Goal: Task Accomplishment & Management: Manage account settings

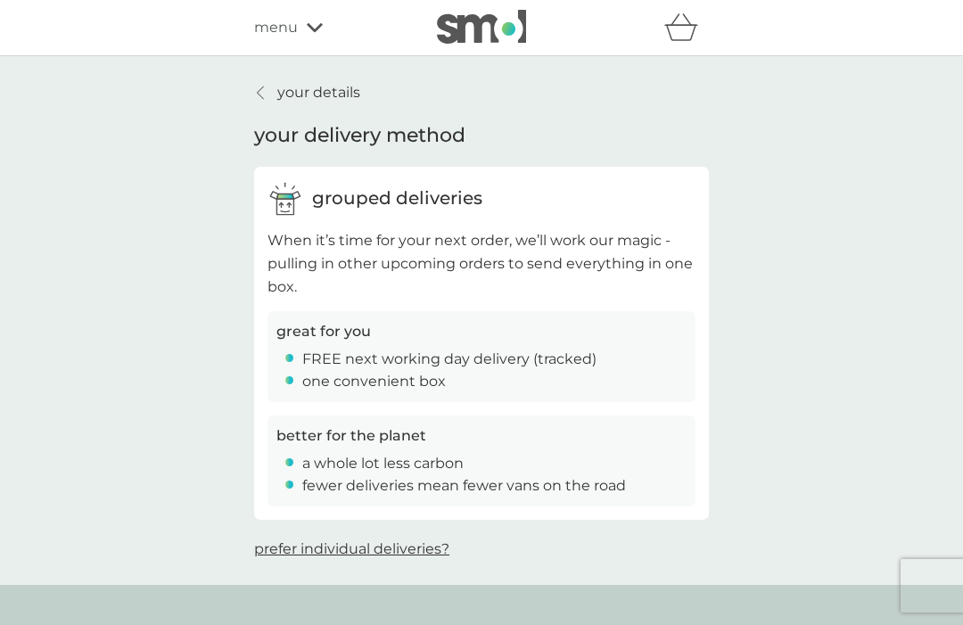
click at [426, 552] on button "prefer individual deliveries?" at bounding box center [351, 548] width 195 height 23
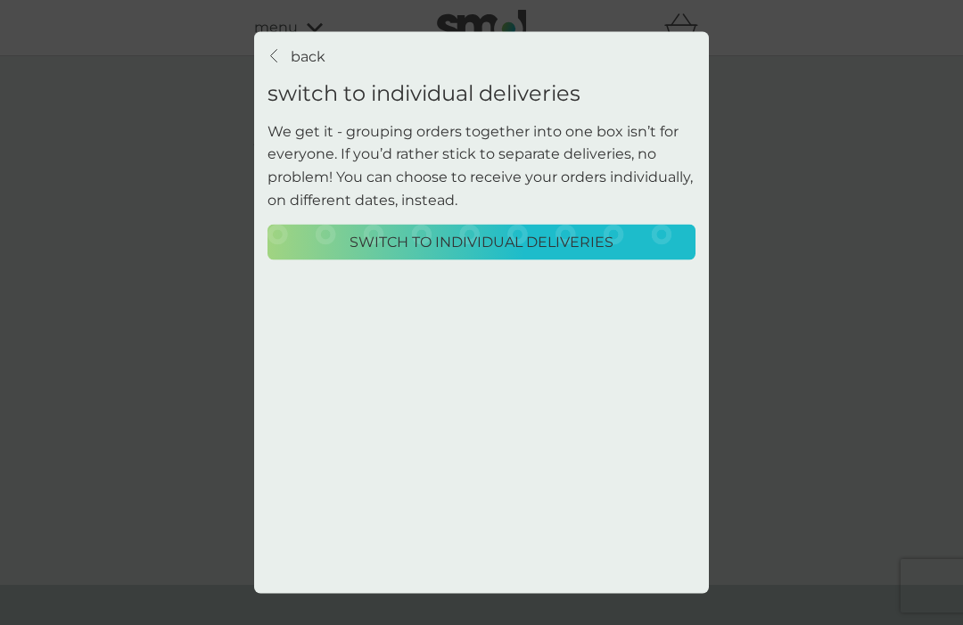
click at [613, 231] on div "Switch to individual deliveries" at bounding box center [481, 242] width 405 height 23
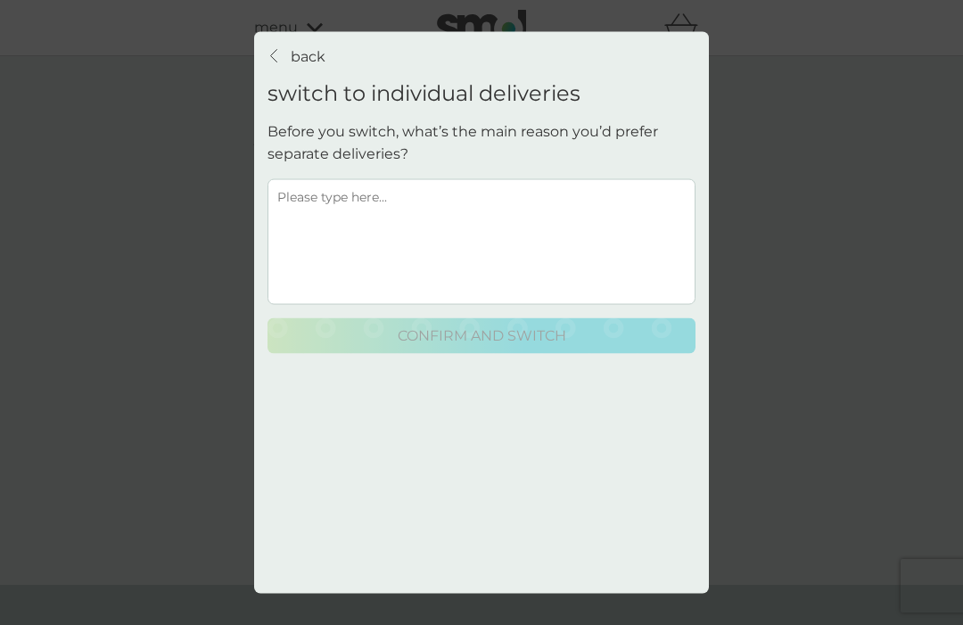
click at [315, 45] on p "back" at bounding box center [308, 56] width 35 height 23
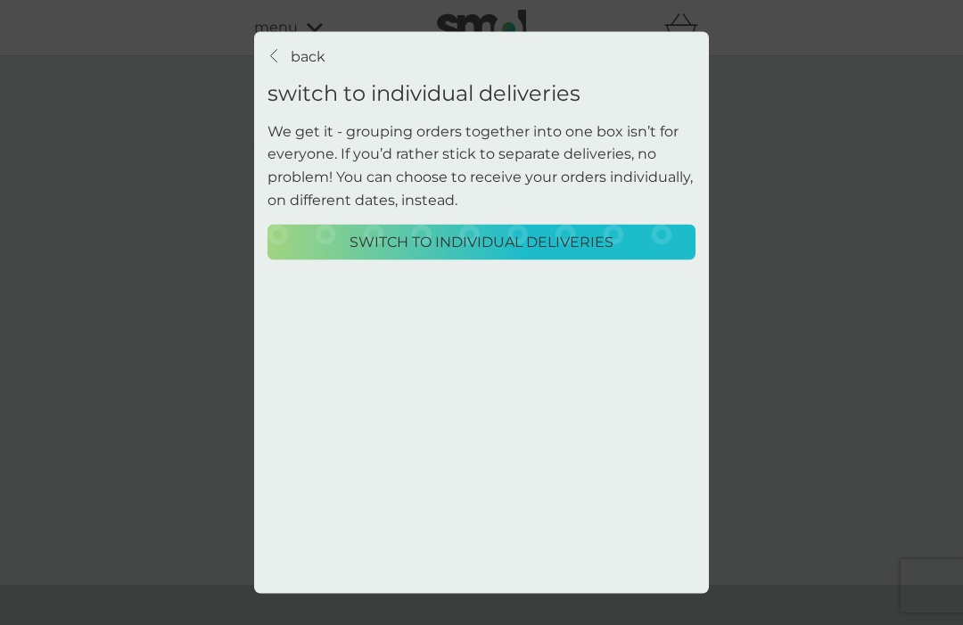
click at [814, 289] on div "back back switch to individual deliveries We get it - grouping orders together …" at bounding box center [481, 312] width 963 height 625
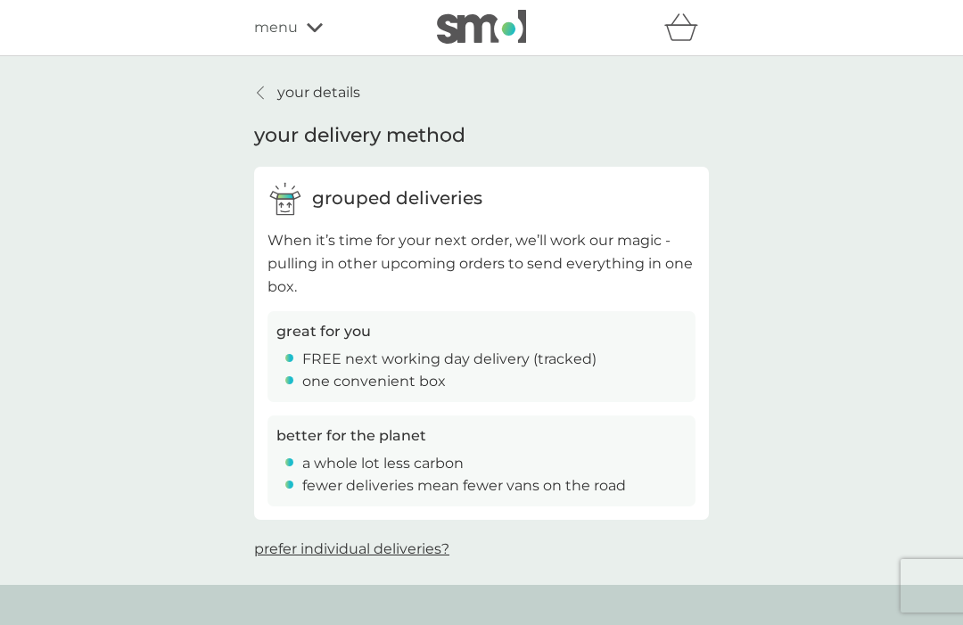
click at [311, 25] on icon at bounding box center [315, 27] width 16 height 11
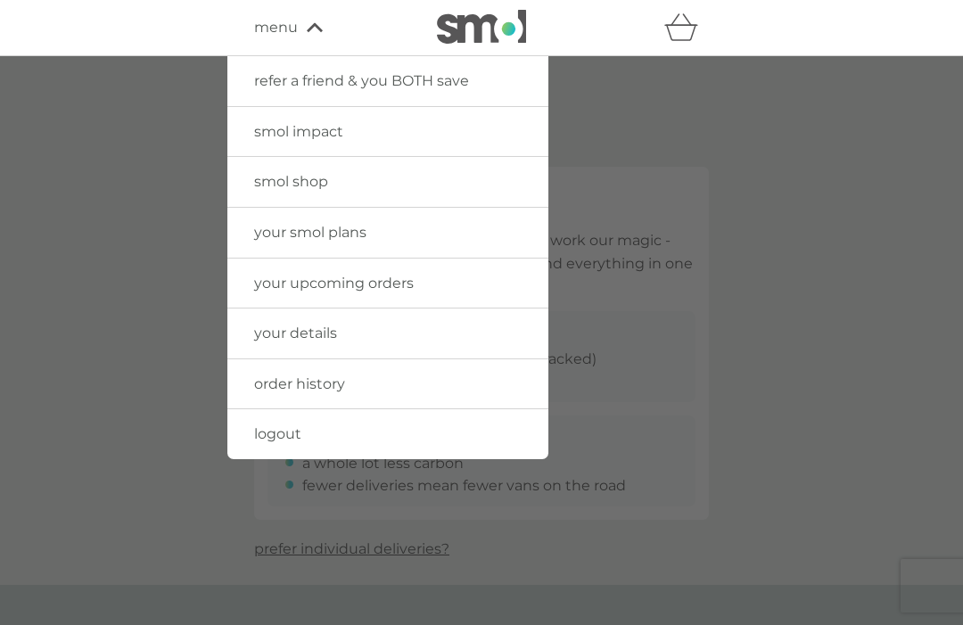
click at [421, 279] on link "your upcoming orders" at bounding box center [387, 283] width 321 height 50
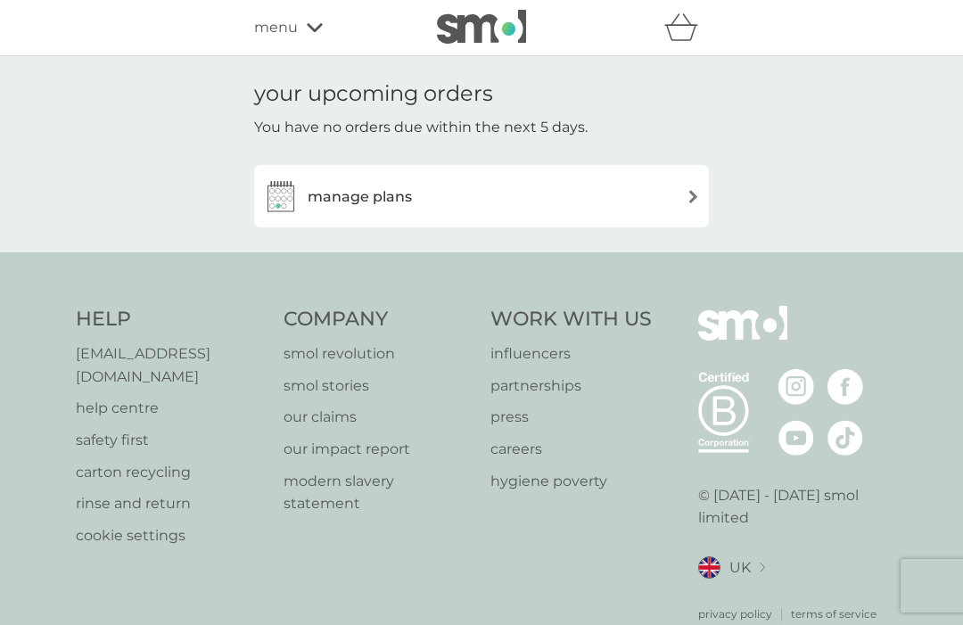
click at [686, 197] on img at bounding box center [692, 196] width 13 height 13
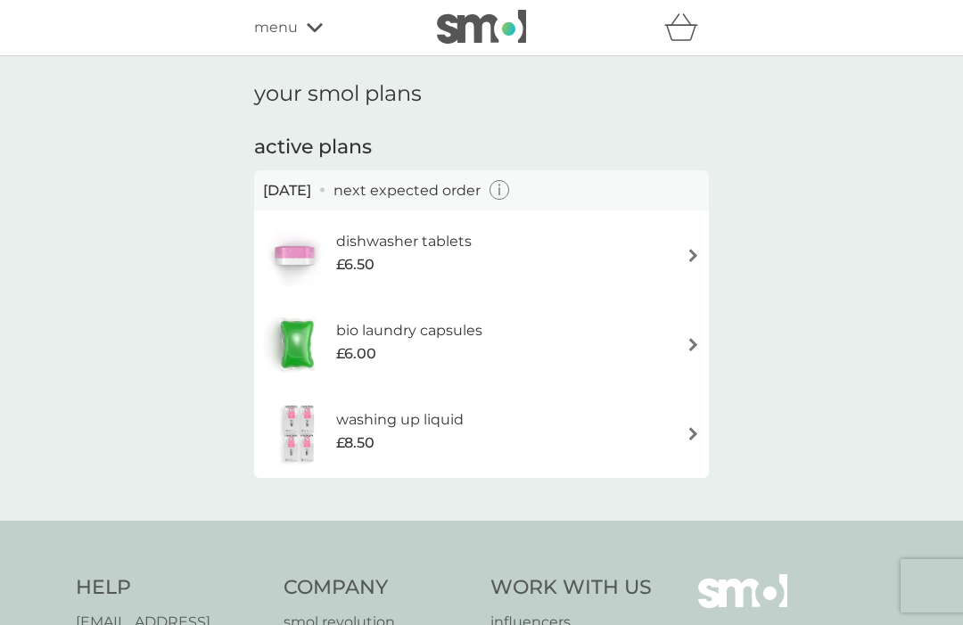
click at [317, 22] on icon at bounding box center [315, 27] width 16 height 11
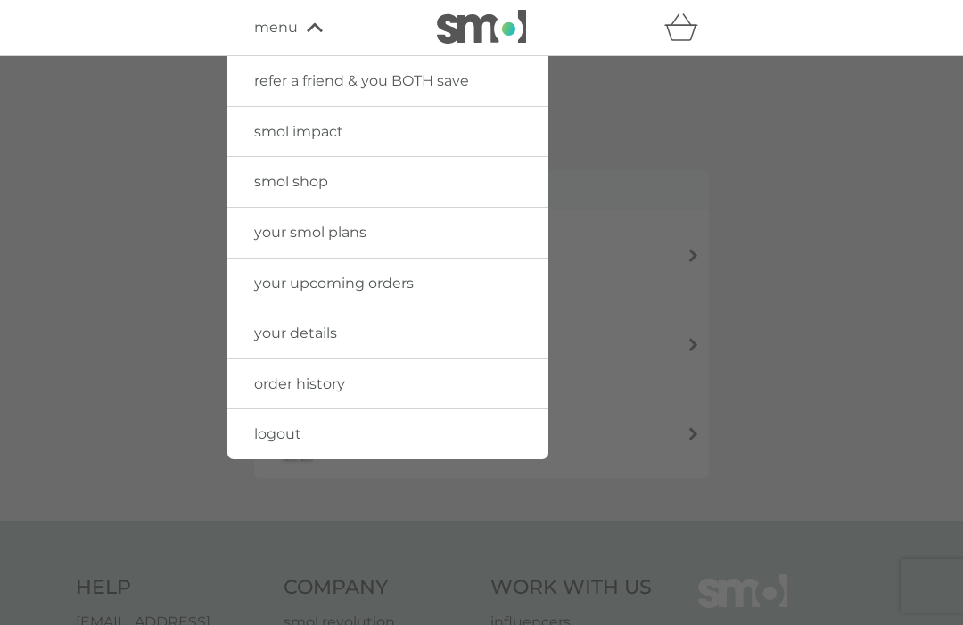
click at [393, 389] on link "order history" at bounding box center [387, 384] width 321 height 50
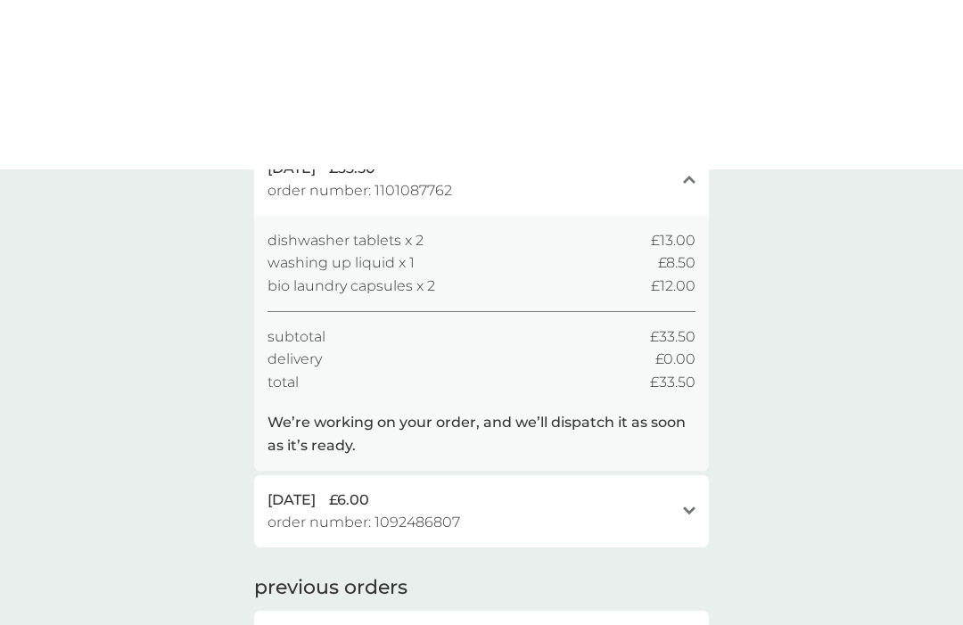
scroll to position [14, 0]
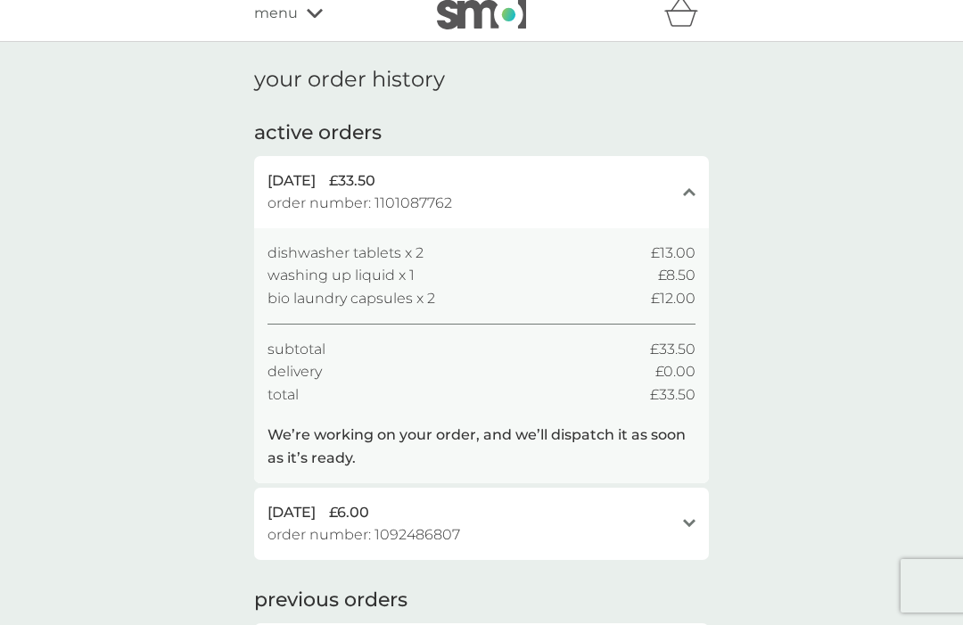
click at [694, 519] on icon "open" at bounding box center [689, 523] width 12 height 9
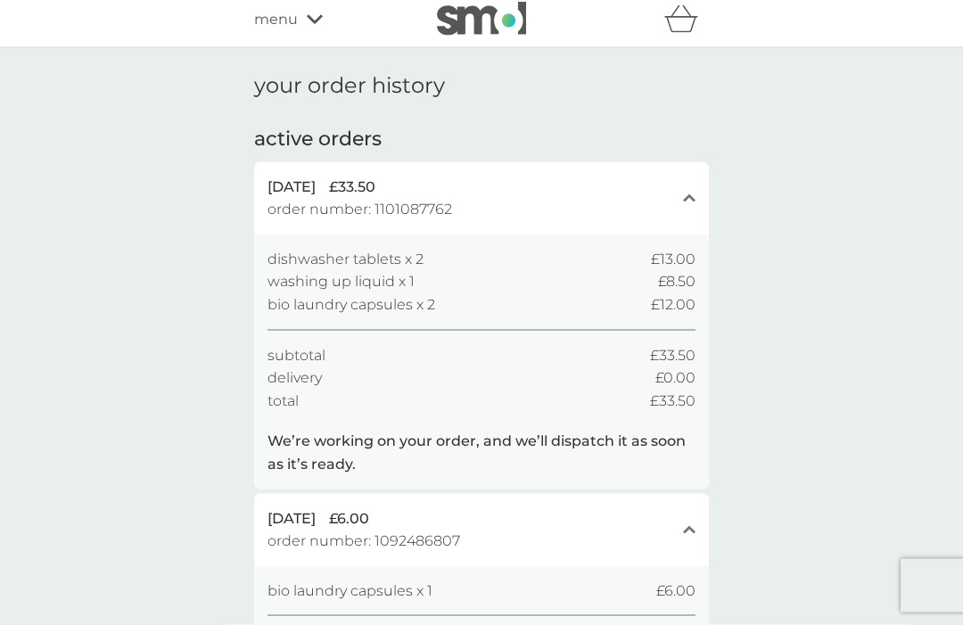
scroll to position [0, 0]
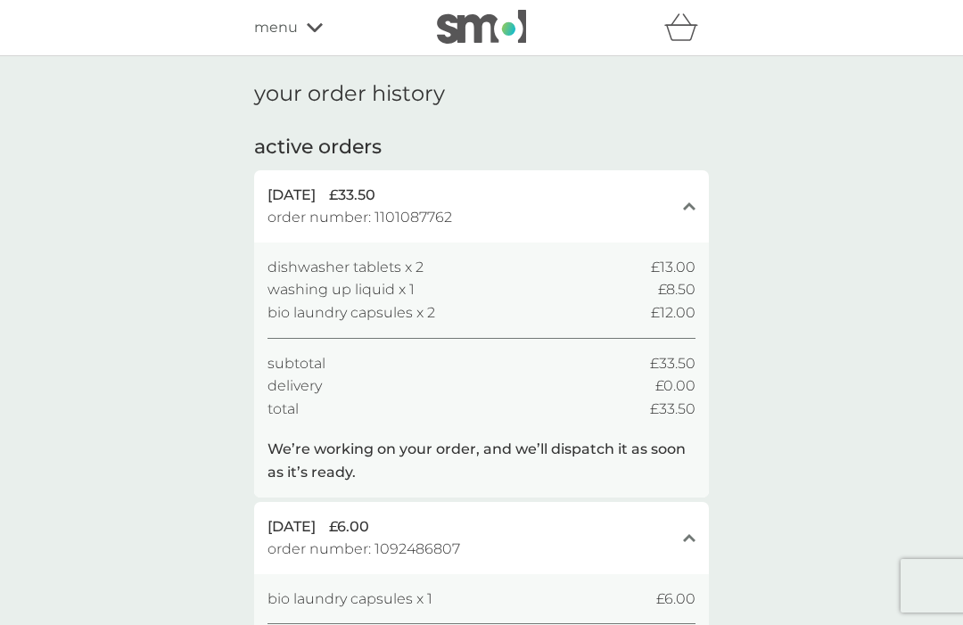
click at [693, 199] on div "close" at bounding box center [689, 206] width 12 height 14
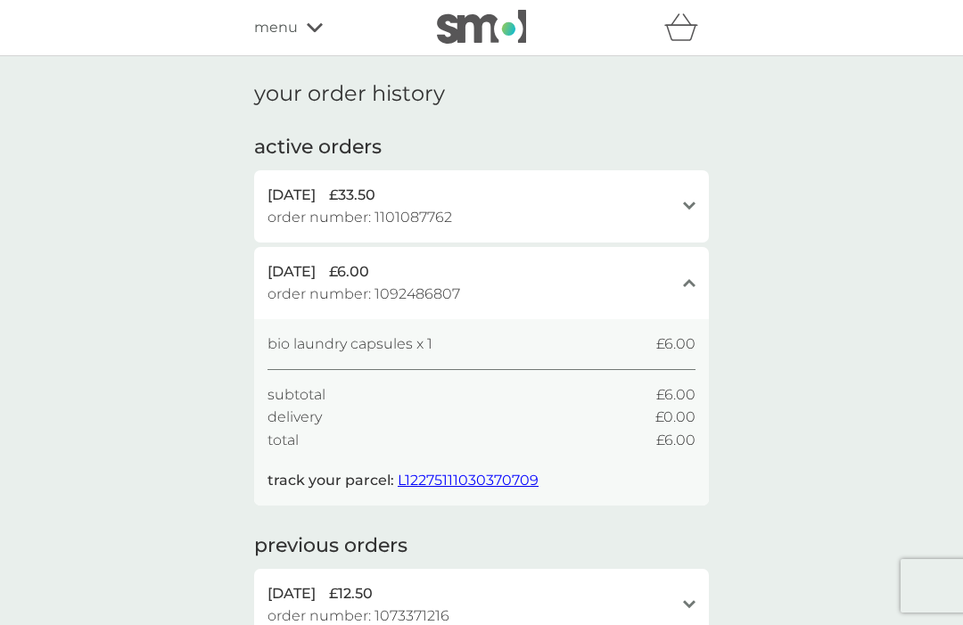
click at [503, 479] on span "L12275111030370709" at bounding box center [467, 479] width 141 height 17
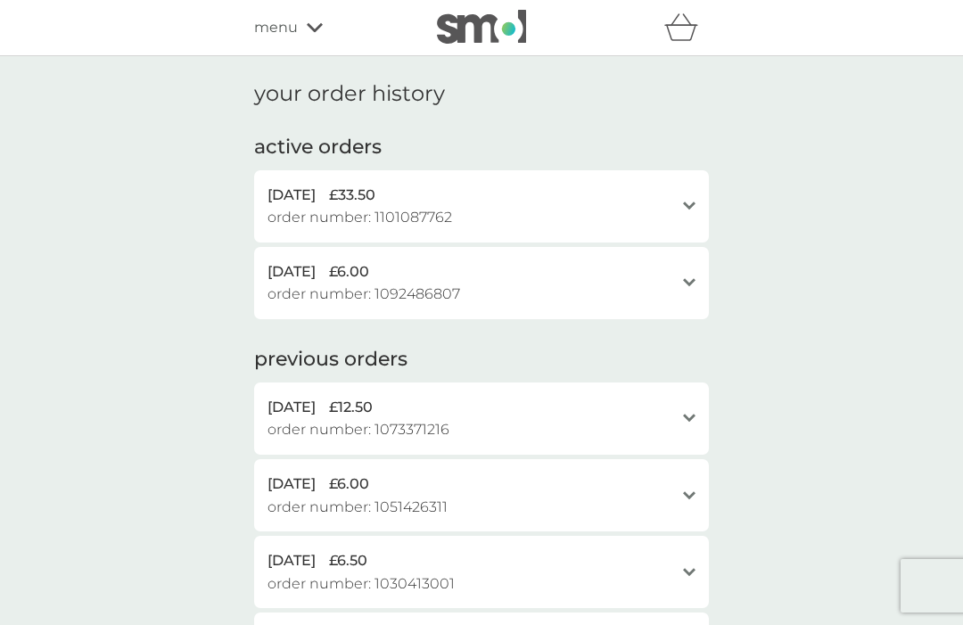
click at [322, 23] on icon at bounding box center [315, 27] width 16 height 11
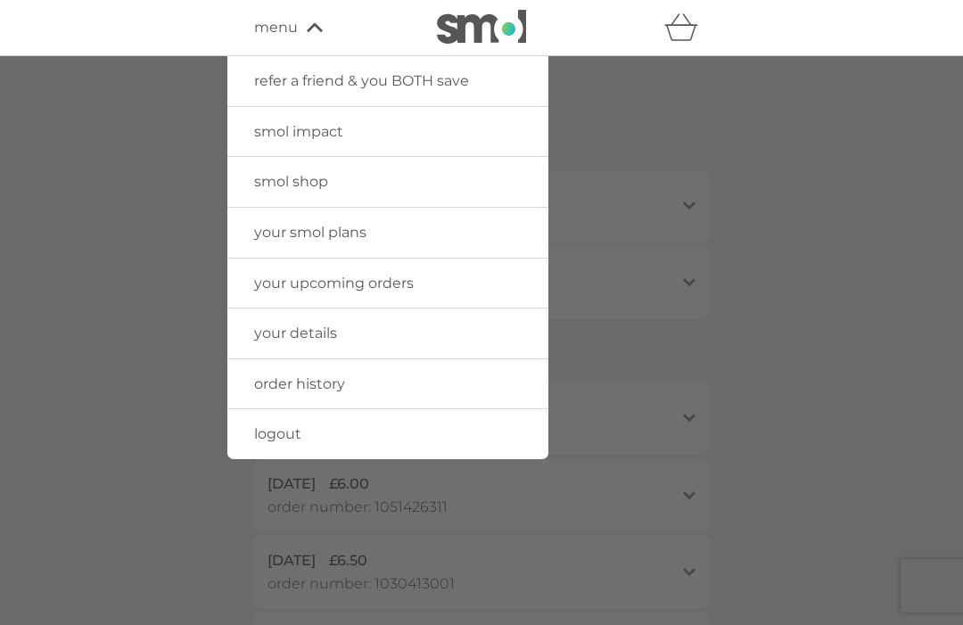
click at [442, 288] on link "your upcoming orders" at bounding box center [387, 283] width 321 height 50
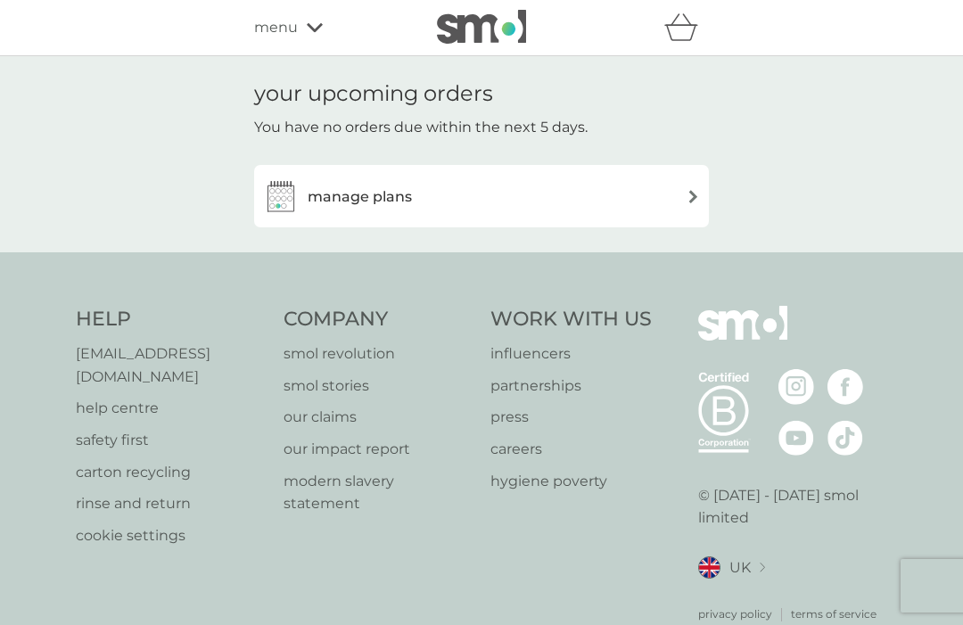
click at [697, 190] on img at bounding box center [692, 196] width 13 height 13
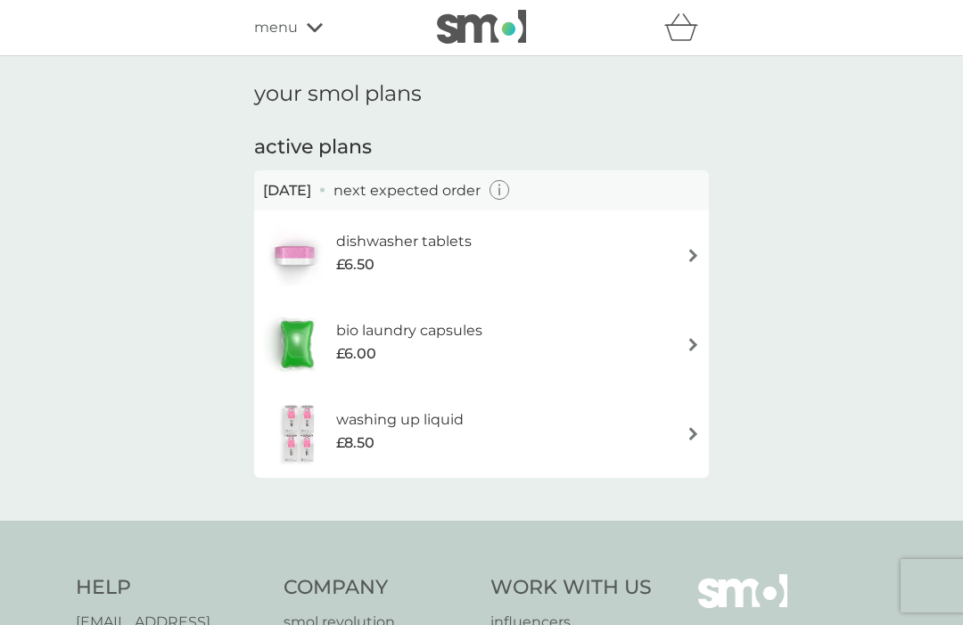
click at [690, 256] on img at bounding box center [692, 255] width 13 height 13
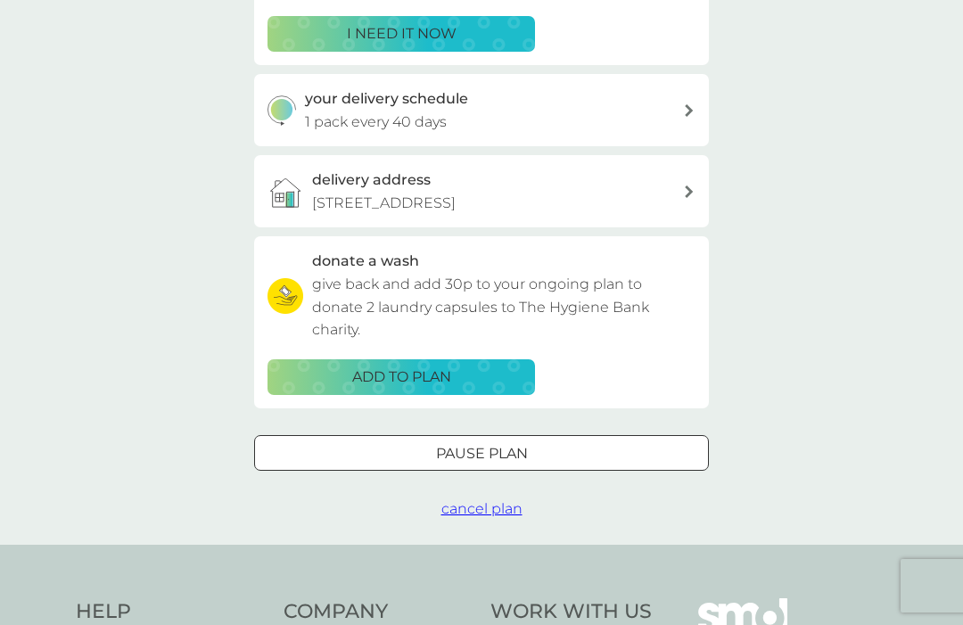
scroll to position [372, 0]
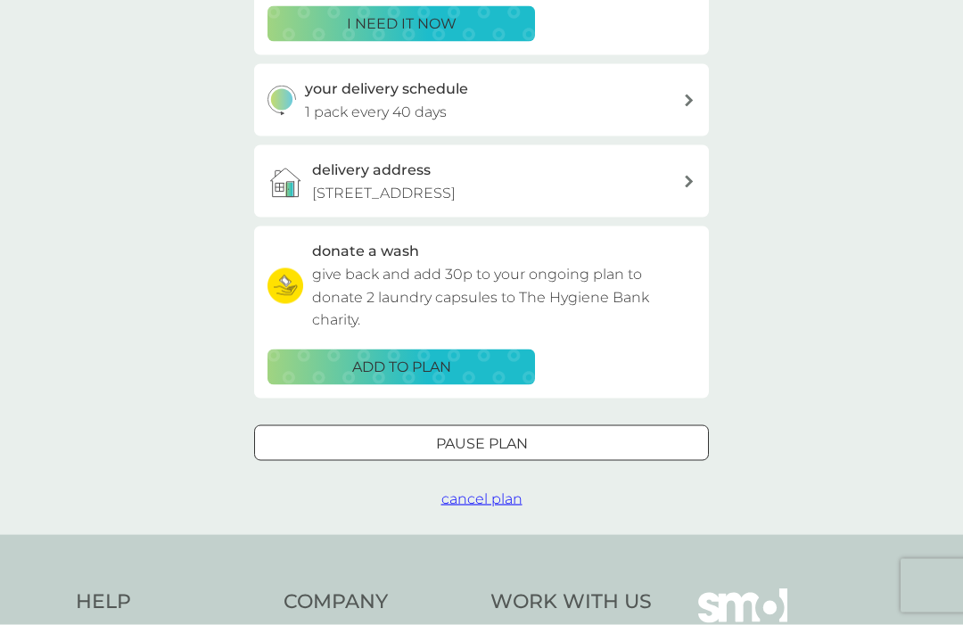
click at [501, 495] on span "cancel plan" at bounding box center [481, 498] width 81 height 17
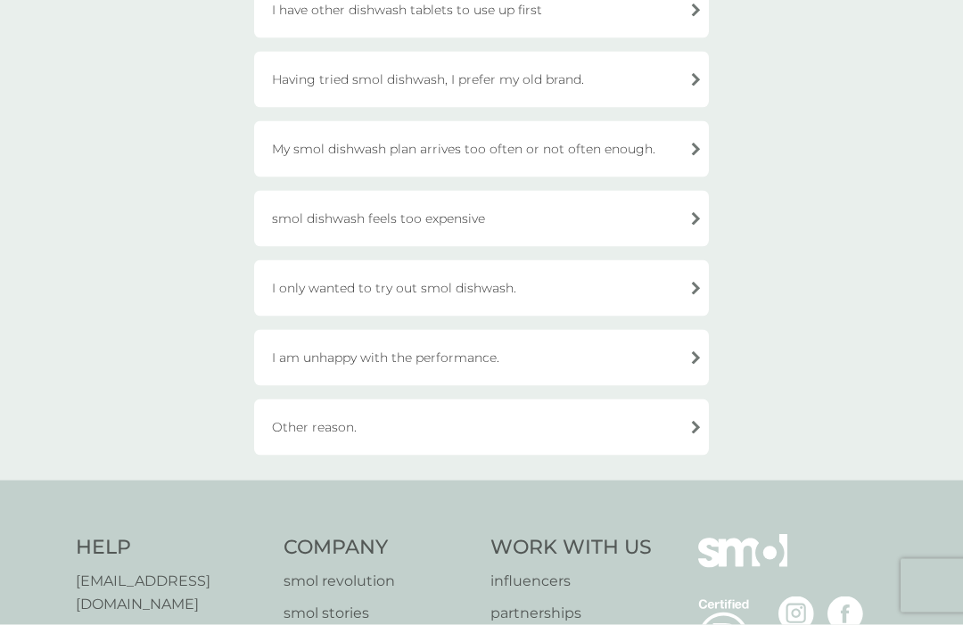
scroll to position [230, 0]
click at [684, 429] on div "Other reason." at bounding box center [481, 426] width 455 height 56
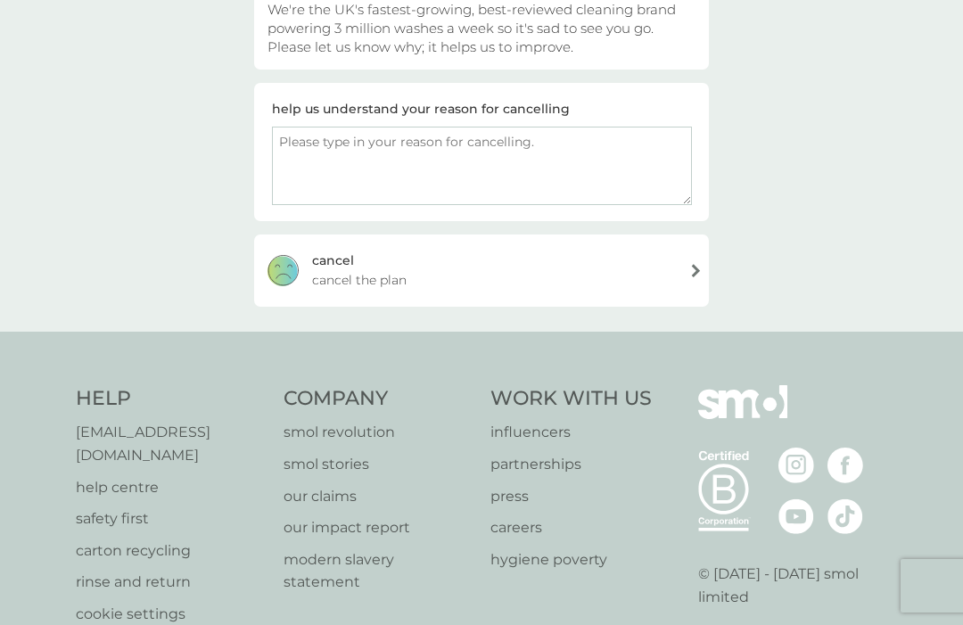
click at [313, 144] on textarea at bounding box center [482, 166] width 420 height 78
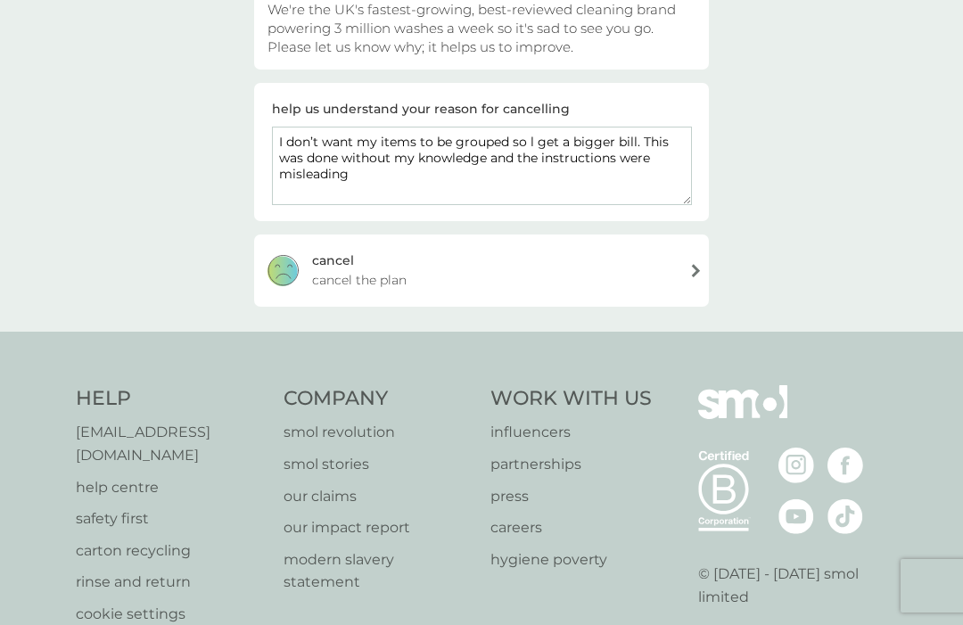
type textarea "I don’t want my items to be grouped so l get a bigger bill. This was done witho…"
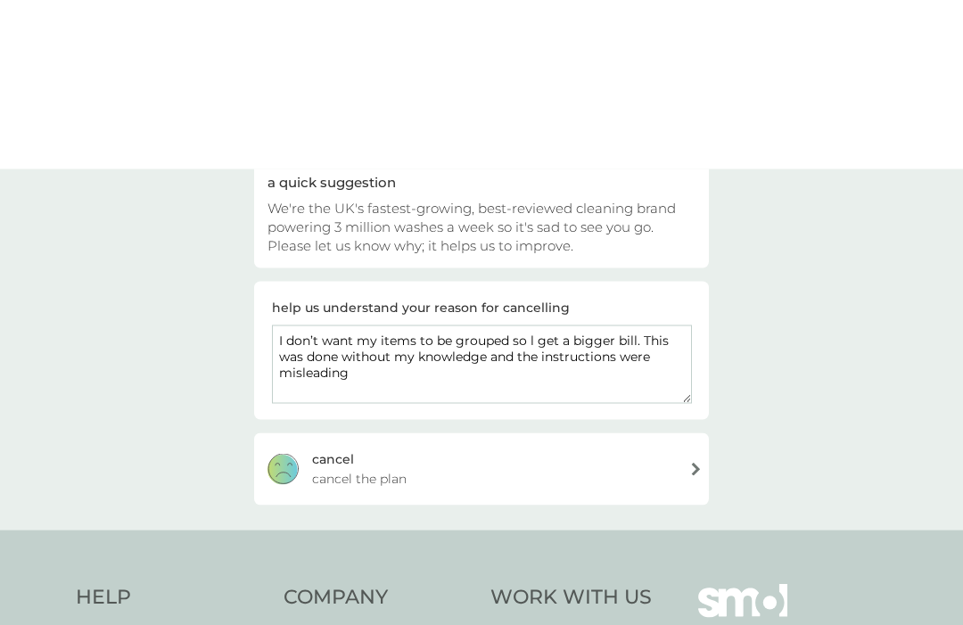
scroll to position [0, 0]
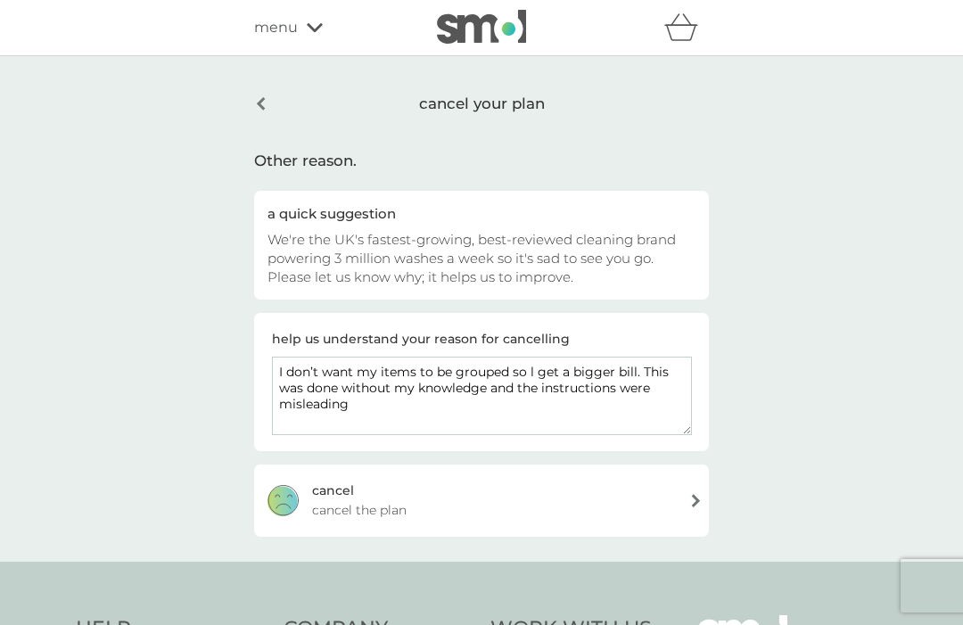
click at [269, 101] on div "cancel your plan" at bounding box center [481, 103] width 455 height 45
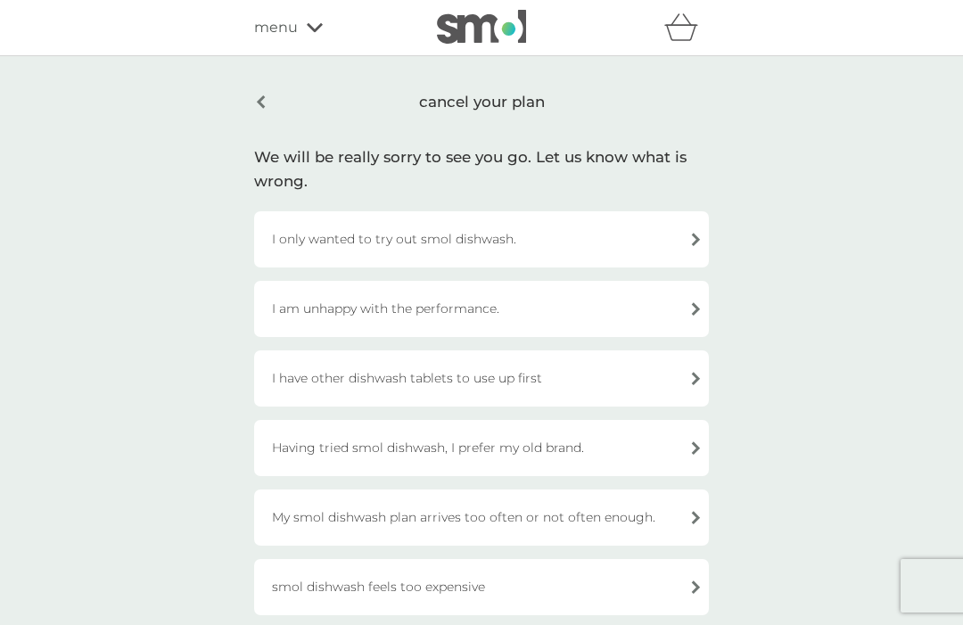
click at [269, 102] on div "cancel your plan" at bounding box center [481, 102] width 455 height 42
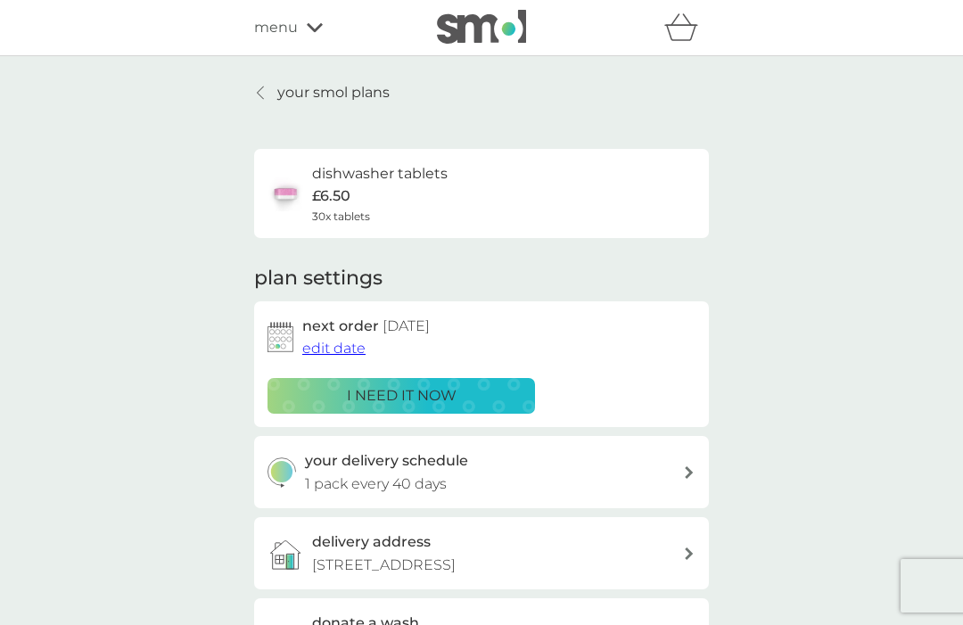
click at [263, 95] on icon at bounding box center [260, 93] width 7 height 14
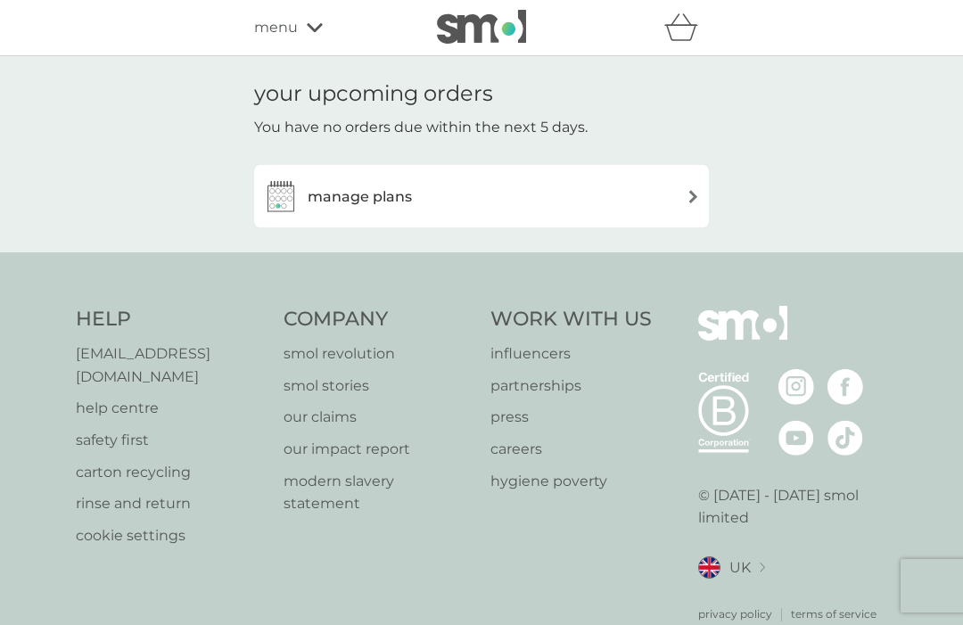
click at [689, 195] on img at bounding box center [692, 196] width 13 height 13
